Goal: Task Accomplishment & Management: Use online tool/utility

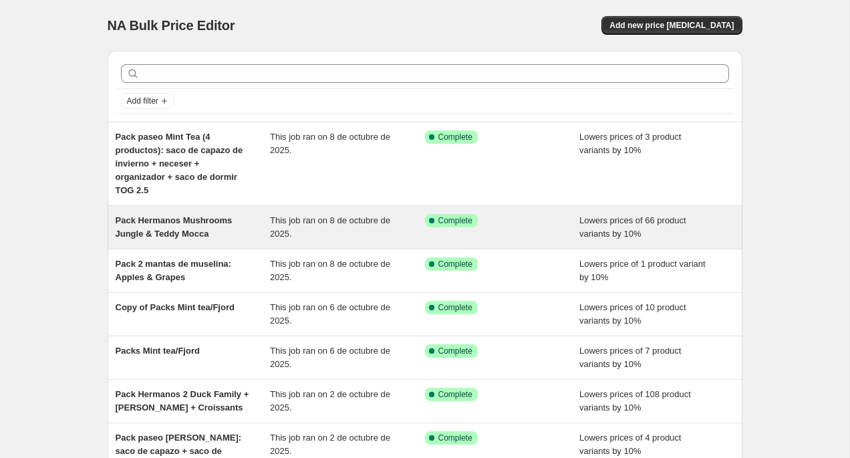
click at [180, 238] on span "Pack Hermanos Mushrooms Jungle & Teddy Mocca" at bounding box center [174, 226] width 117 height 23
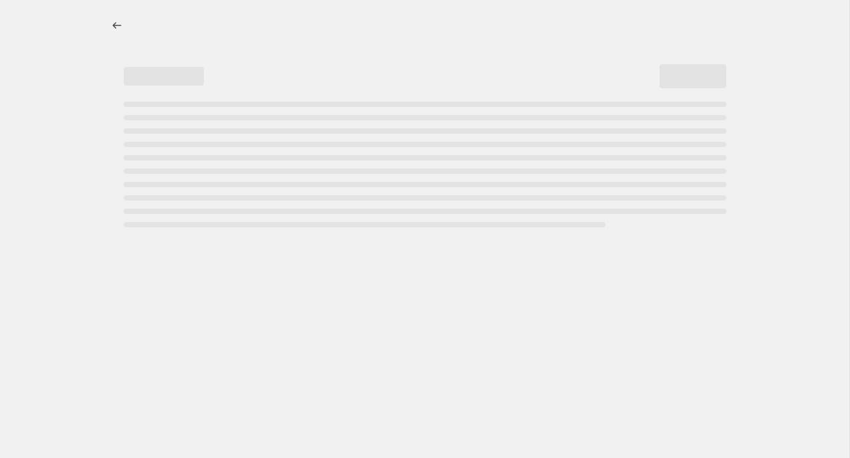
select select "percentage"
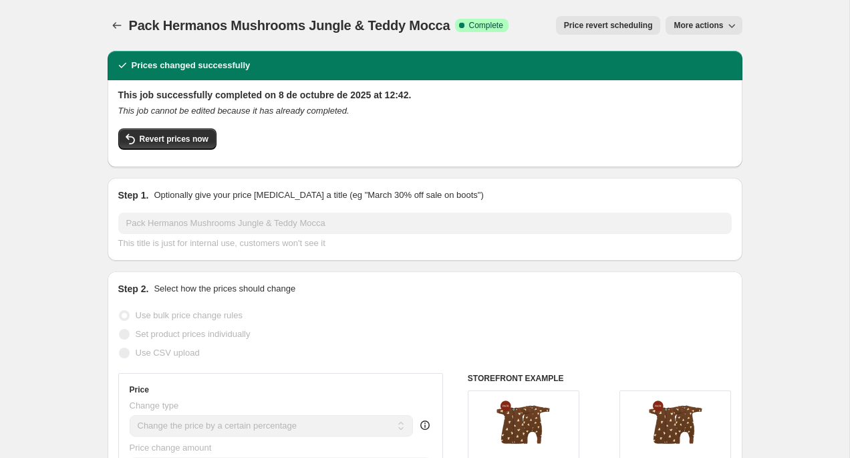
click at [610, 26] on span "Price revert scheduling" at bounding box center [608, 25] width 89 height 11
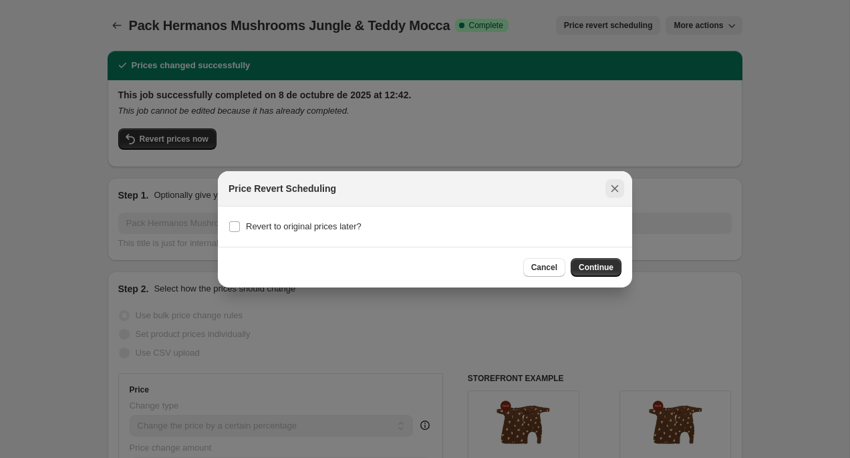
click at [612, 192] on icon "Close" at bounding box center [614, 188] width 13 height 13
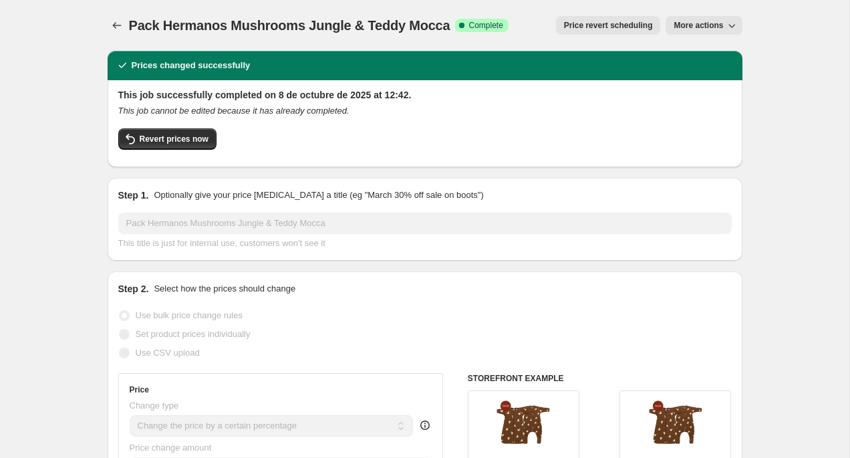
click at [708, 23] on span "More actions" at bounding box center [698, 25] width 49 height 11
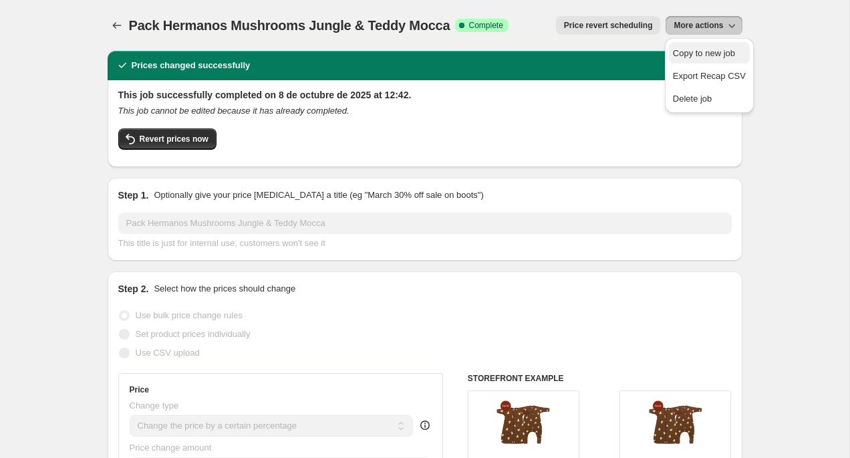
click at [710, 51] on span "Copy to new job" at bounding box center [704, 53] width 62 height 10
select select "percentage"
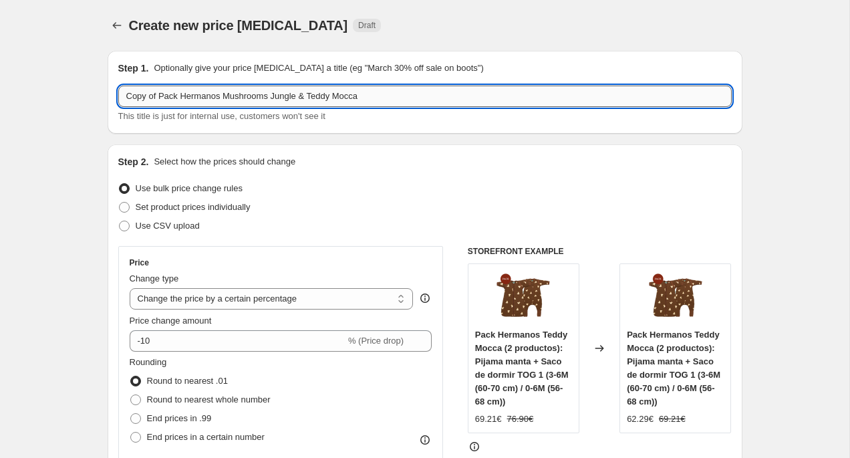
drag, startPoint x: 380, startPoint y: 100, endPoint x: 121, endPoint y: 94, distance: 259.4
click at [121, 94] on input "Copy of Pack Hermanos Mushrooms Jungle & Teddy Mocca" at bounding box center [425, 96] width 614 height 21
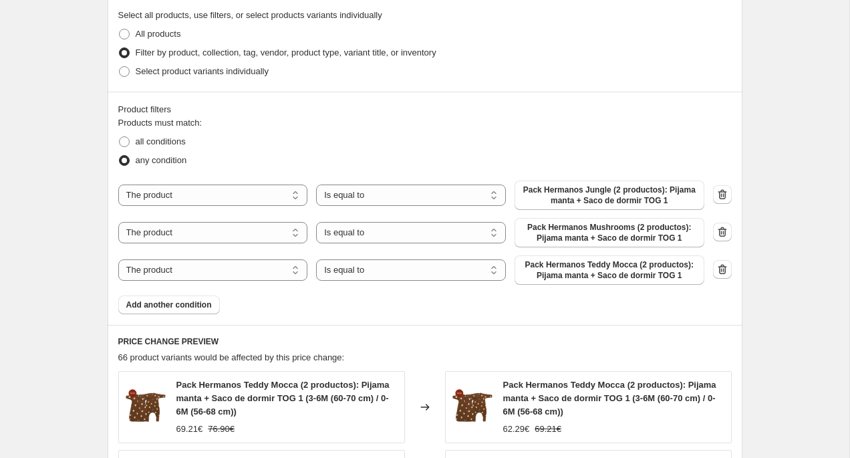
scroll to position [662, 0]
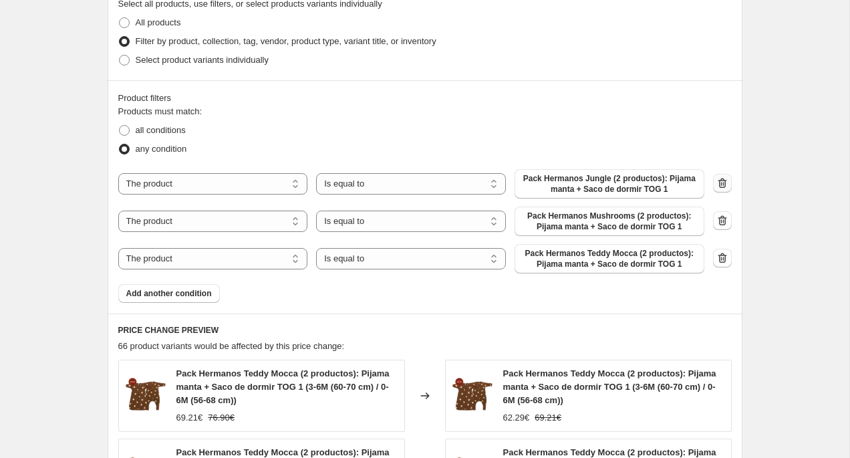
type input "pack [PERSON_NAME] 4 productos newborn"
click at [721, 183] on icon "button" at bounding box center [721, 184] width 1 height 4
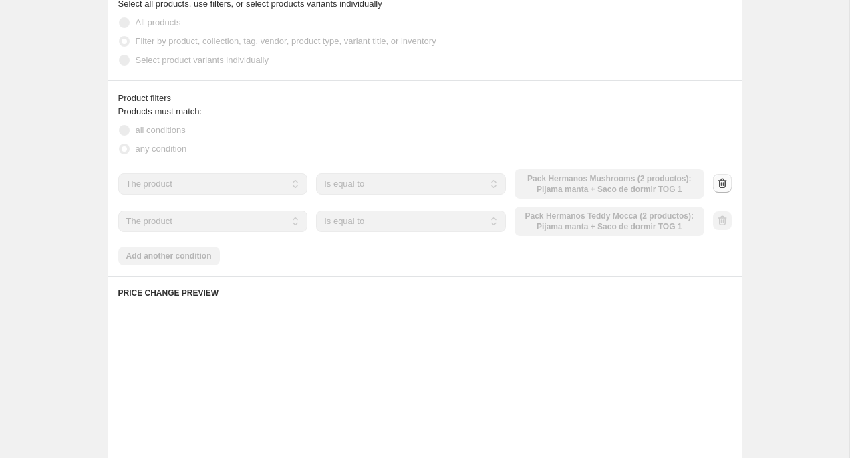
click at [721, 183] on div at bounding box center [722, 184] width 19 height 20
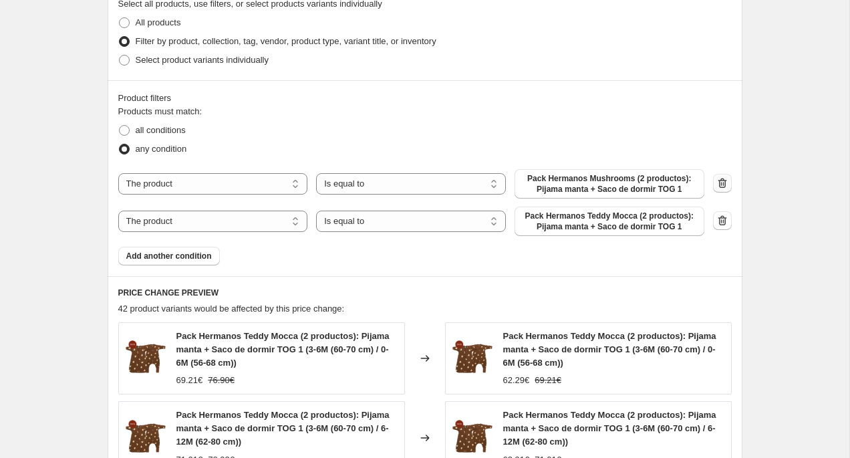
click at [721, 183] on icon "button" at bounding box center [721, 184] width 1 height 4
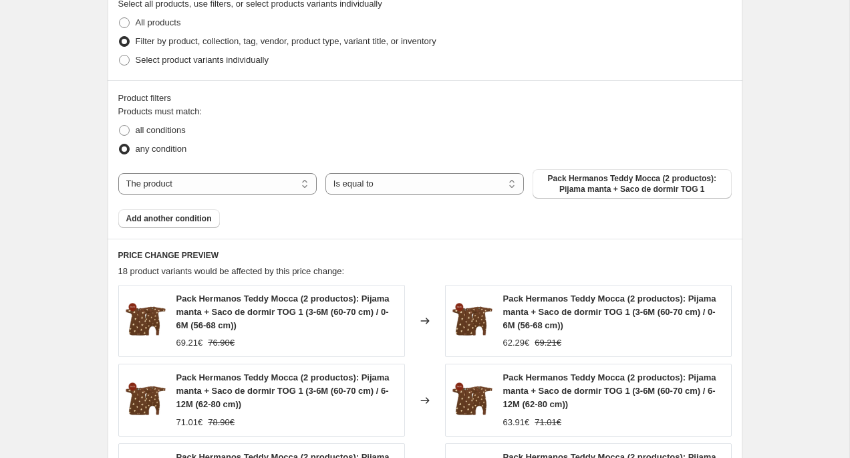
click at [627, 179] on span "Pack Hermanos Teddy Mocca (2 productos): Pijama manta + Saco de dormir TOG 1" at bounding box center [632, 183] width 182 height 21
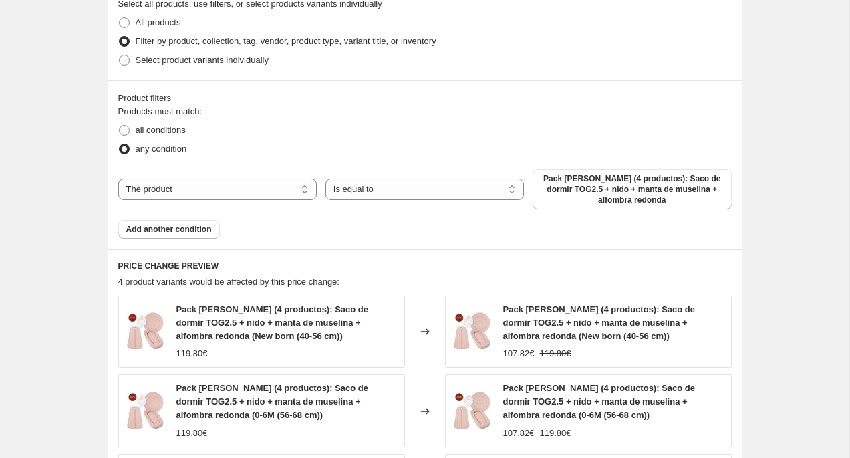
scroll to position [1056, 0]
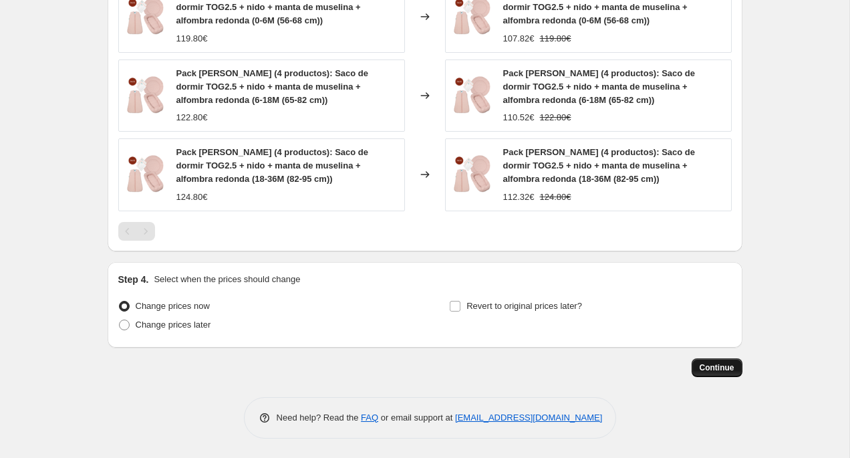
click at [712, 370] on span "Continue" at bounding box center [717, 367] width 35 height 11
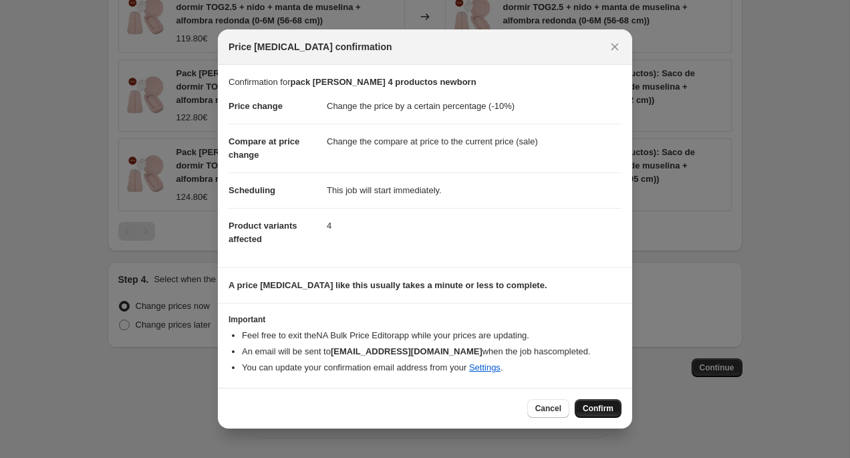
click at [601, 408] on span "Confirm" at bounding box center [598, 408] width 31 height 11
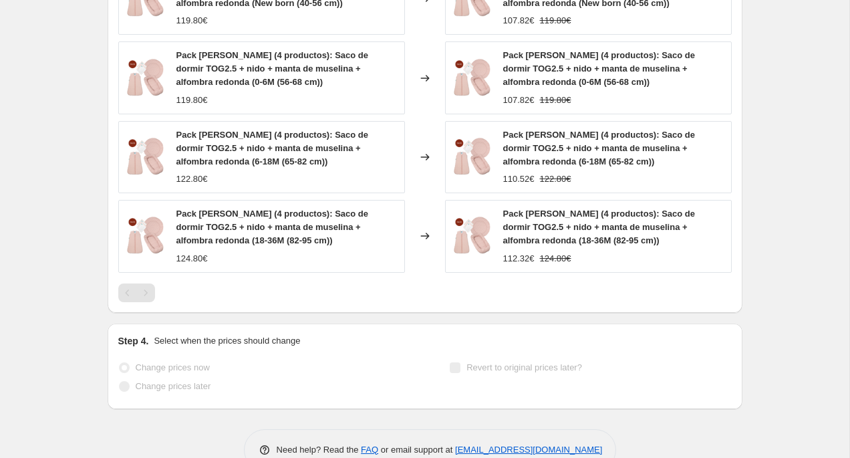
select select "percentage"
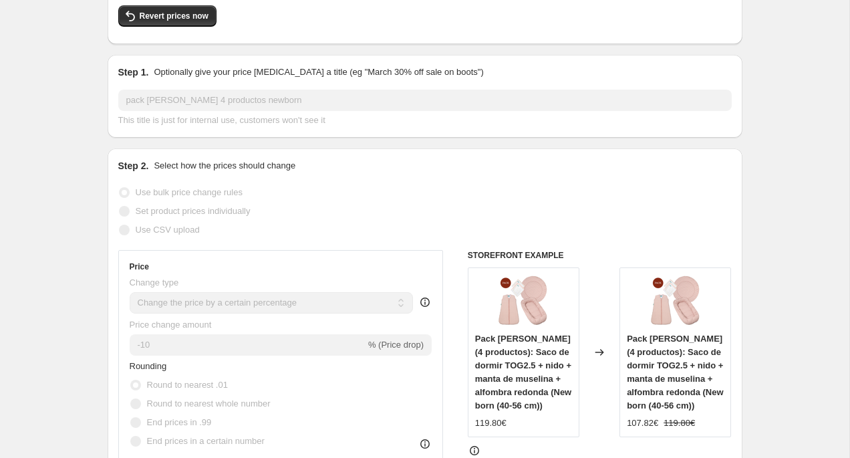
scroll to position [0, 0]
